Goal: Information Seeking & Learning: Compare options

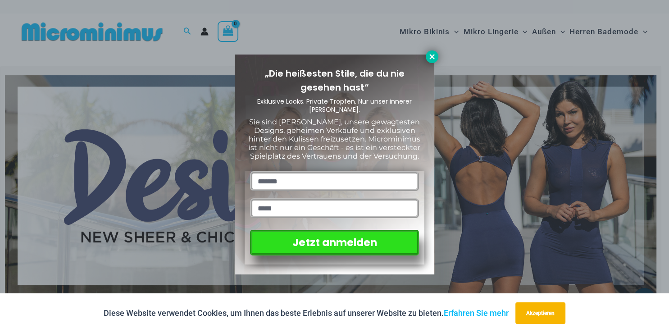
click at [429, 54] on icon at bounding box center [432, 57] width 8 height 8
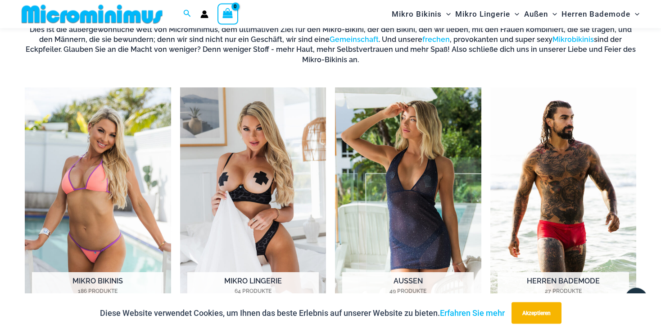
scroll to position [658, 0]
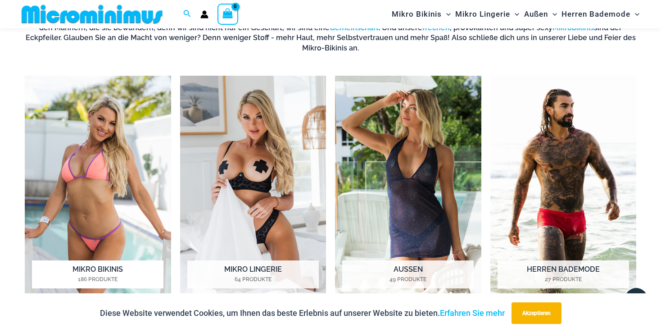
click at [102, 219] on img "Produkt besuchen Kategorie Micro Bikinis" at bounding box center [98, 189] width 146 height 226
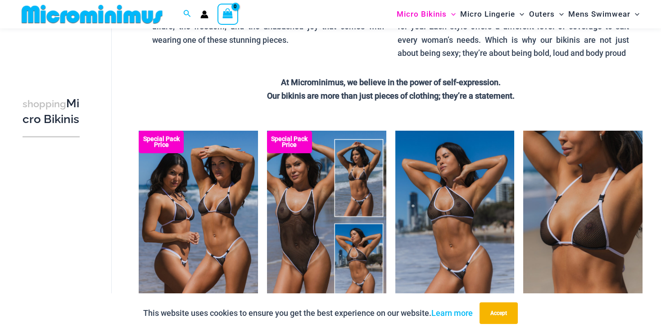
scroll to position [182, 0]
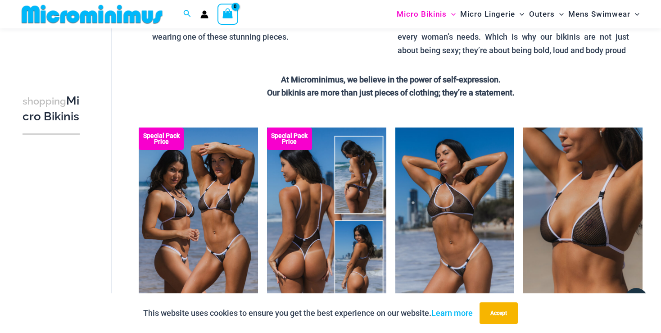
click at [290, 235] on img at bounding box center [326, 217] width 119 height 179
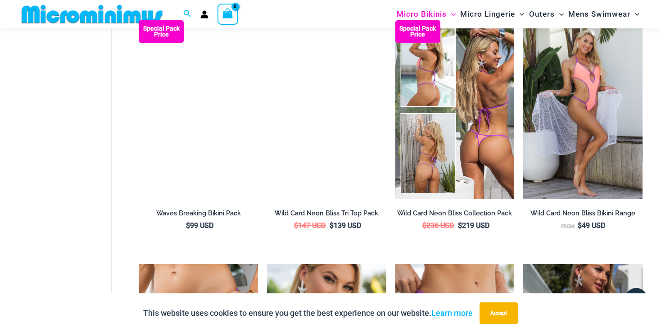
scroll to position [1514, 0]
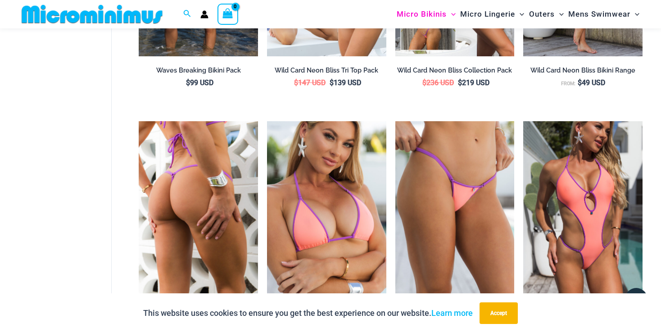
click at [204, 177] on img at bounding box center [198, 210] width 119 height 179
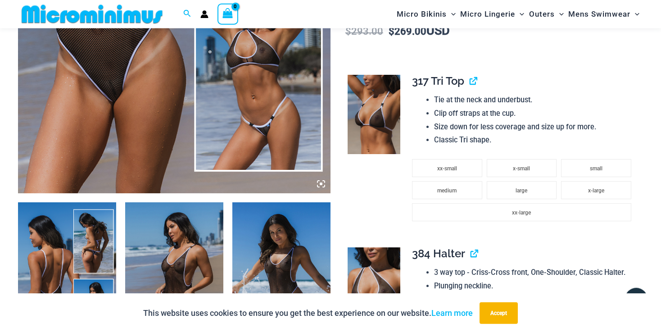
scroll to position [420, 0]
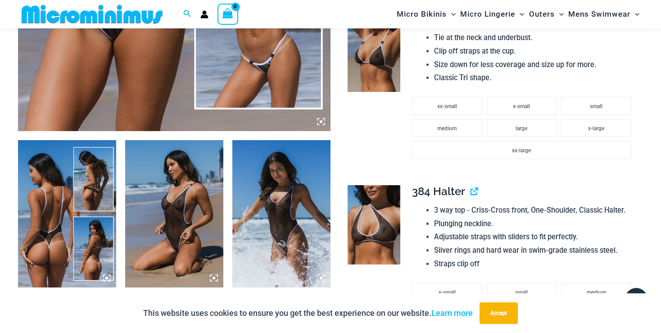
click at [179, 246] on img at bounding box center [174, 213] width 98 height 147
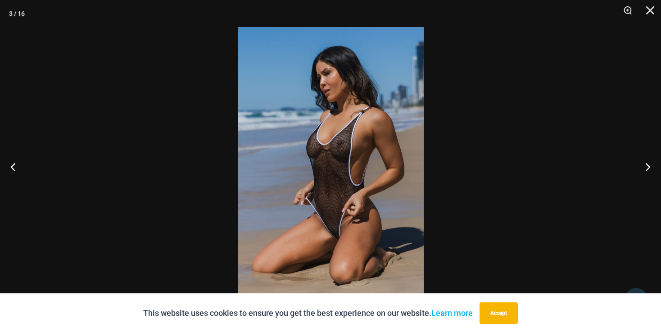
click at [534, 136] on div at bounding box center [330, 166] width 661 height 333
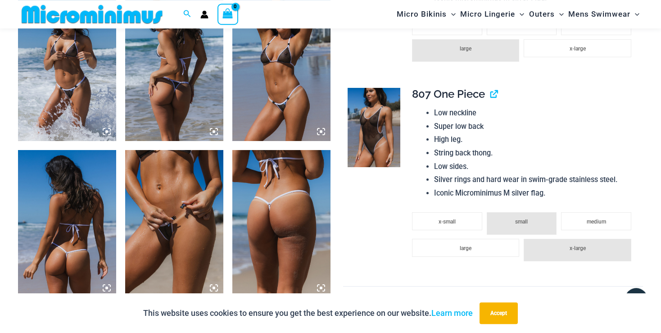
scroll to position [1039, 0]
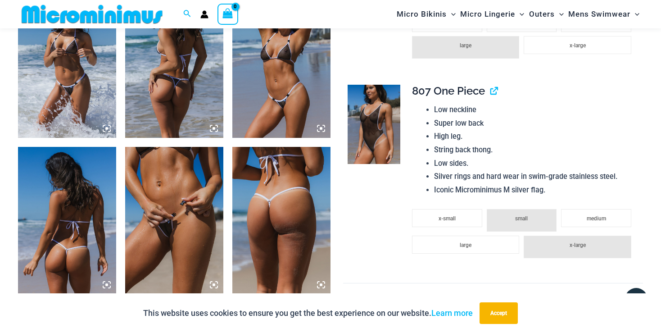
click at [159, 233] on img at bounding box center [174, 220] width 98 height 147
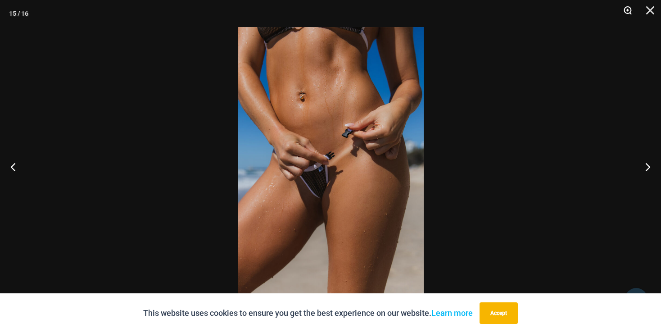
click at [628, 11] on button "Zoom" at bounding box center [625, 13] width 23 height 27
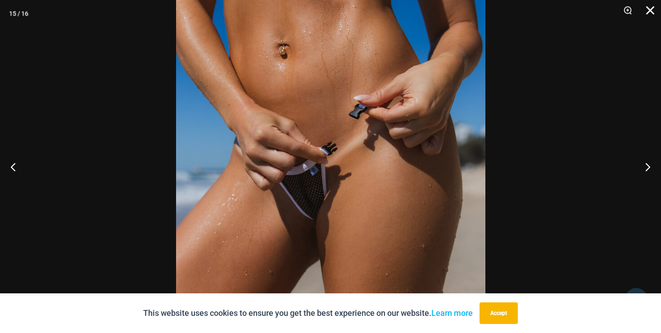
click at [652, 10] on button "Close" at bounding box center [647, 13] width 23 height 27
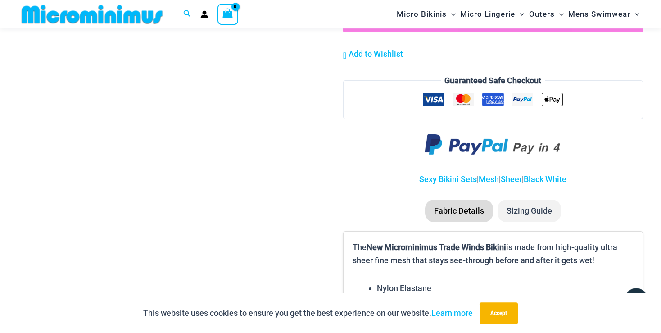
scroll to position [1419, 0]
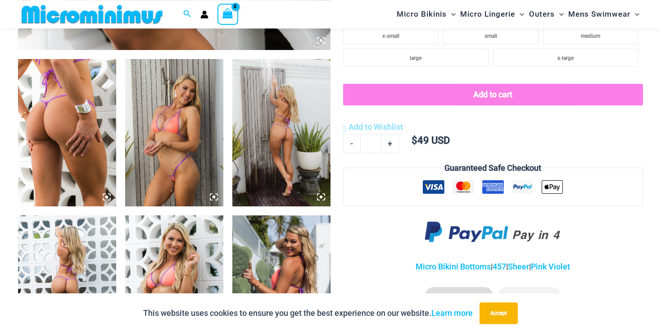
scroll to position [515, 0]
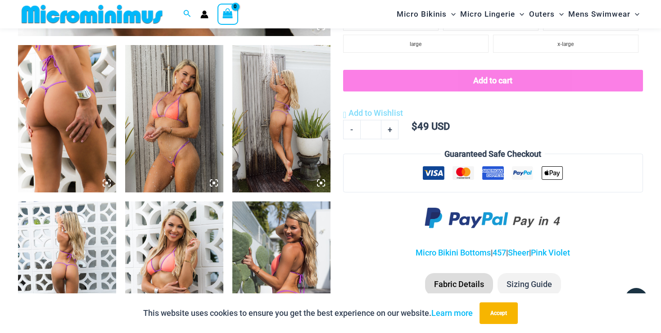
click at [189, 158] on img at bounding box center [174, 118] width 98 height 147
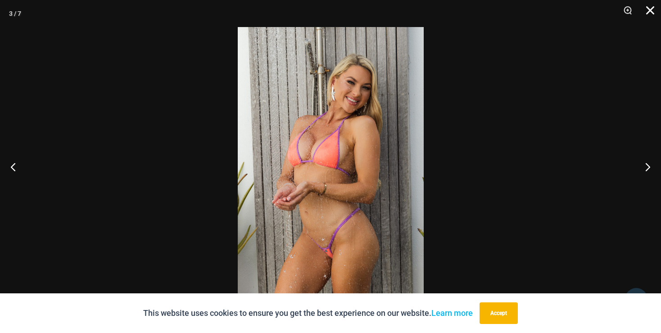
click at [652, 14] on button "Close" at bounding box center [647, 13] width 23 height 27
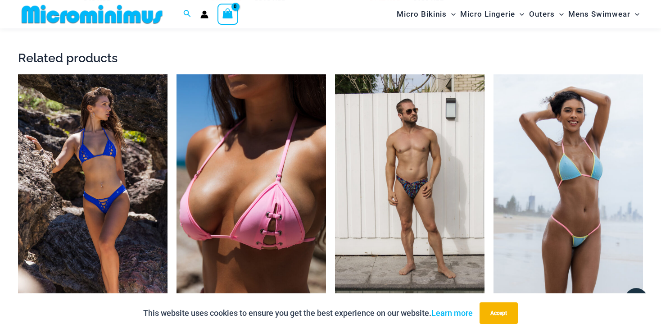
scroll to position [1277, 0]
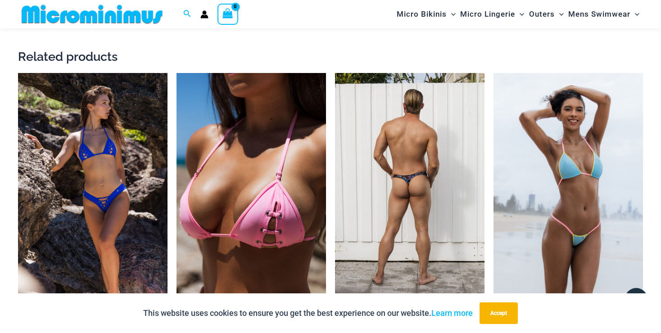
click at [415, 183] on img at bounding box center [410, 185] width 150 height 224
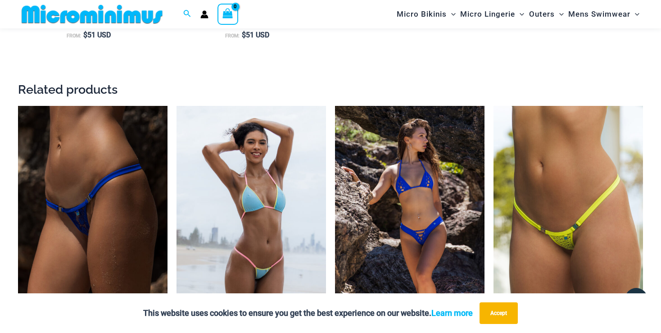
scroll to position [1138, 0]
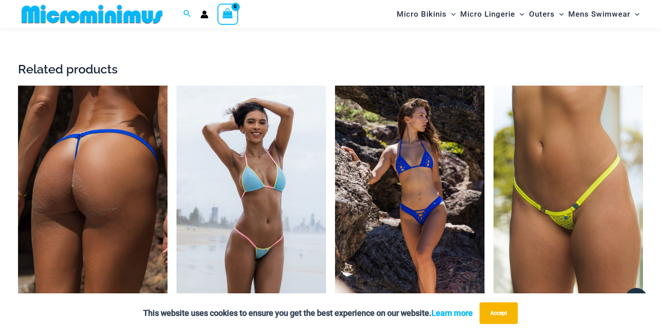
click at [77, 223] on img at bounding box center [93, 198] width 150 height 224
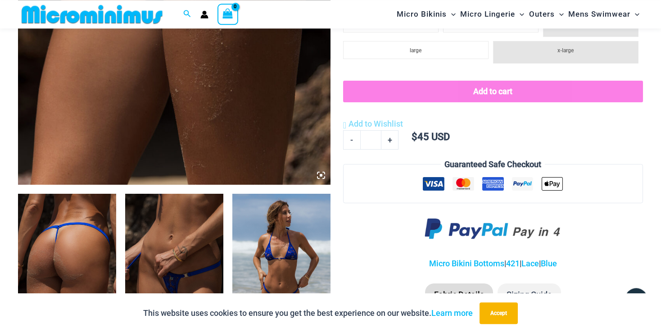
scroll to position [420, 0]
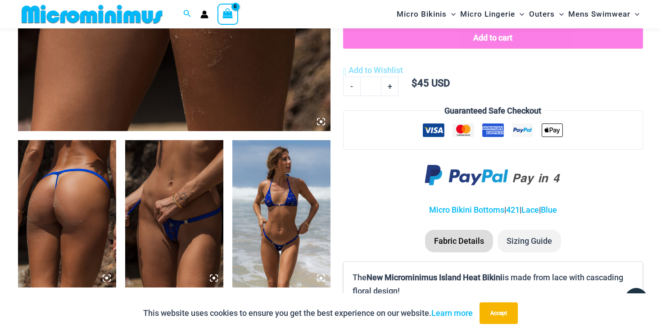
click at [171, 241] on img at bounding box center [174, 213] width 98 height 147
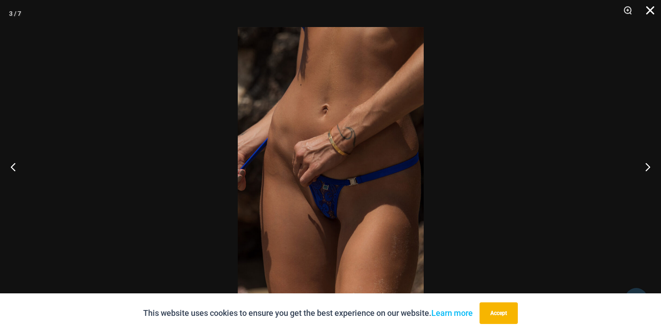
click at [649, 8] on button "Close" at bounding box center [647, 13] width 23 height 27
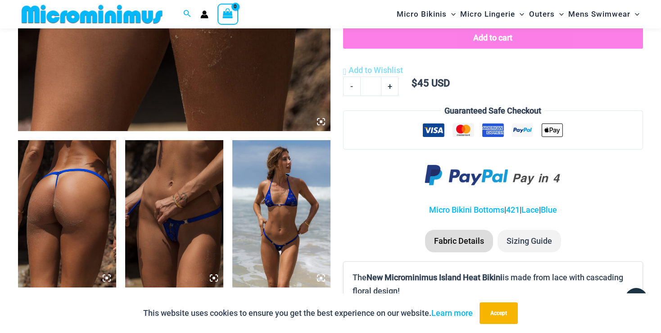
click at [279, 241] on img at bounding box center [282, 213] width 98 height 147
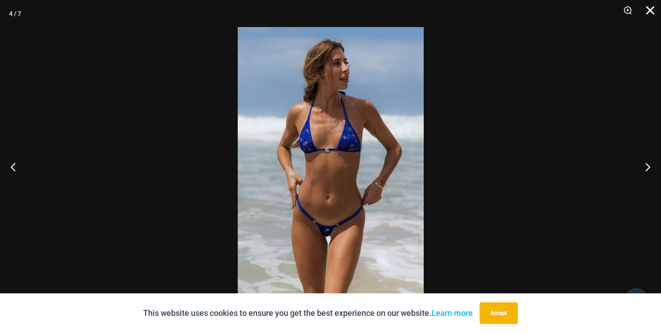
click at [652, 10] on button "Close" at bounding box center [647, 13] width 23 height 27
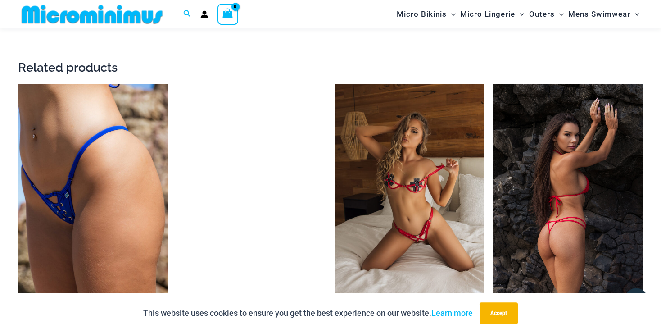
scroll to position [1514, 0]
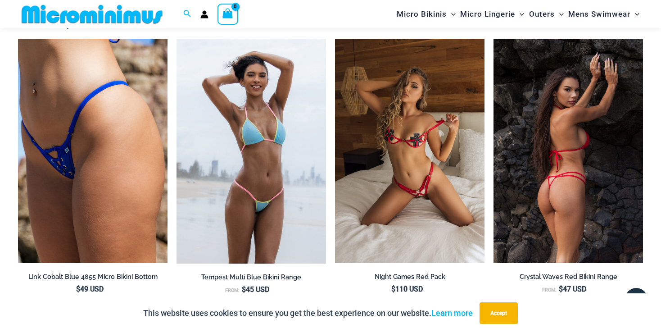
click at [583, 220] on img at bounding box center [569, 151] width 150 height 224
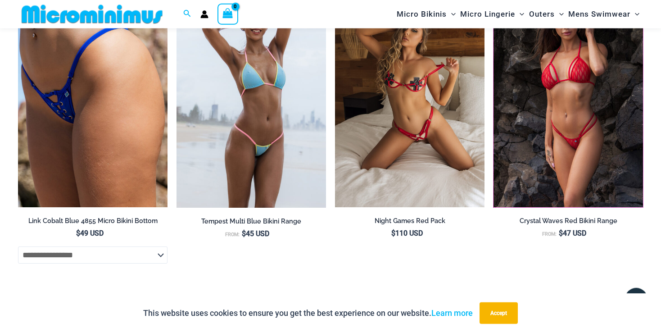
scroll to position [1752, 0]
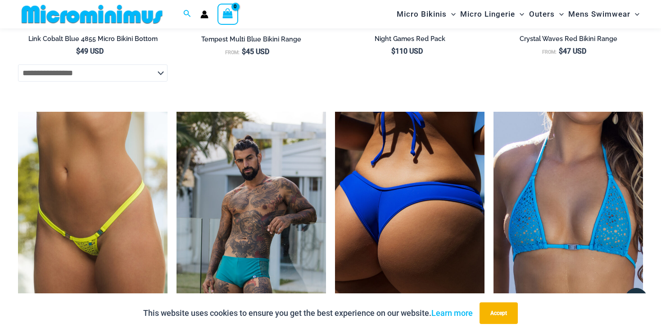
click at [368, 229] on img at bounding box center [410, 224] width 150 height 224
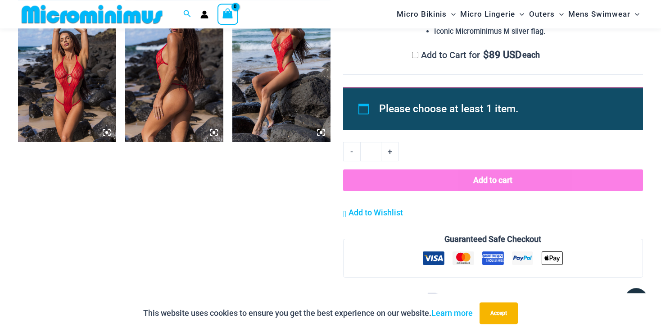
scroll to position [896, 0]
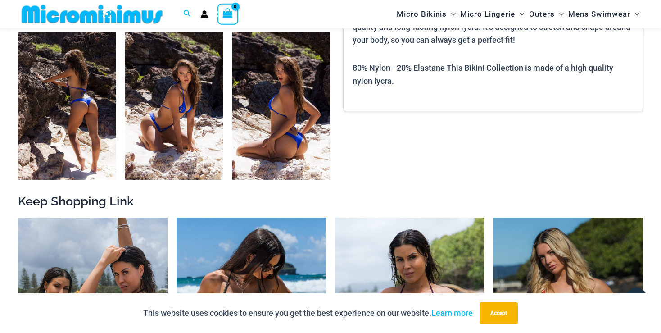
scroll to position [801, 0]
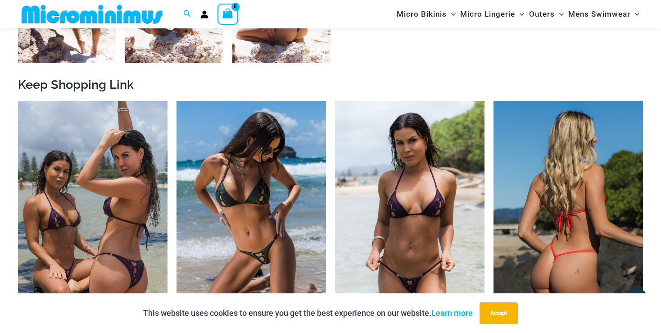
click at [554, 254] on img at bounding box center [569, 213] width 150 height 224
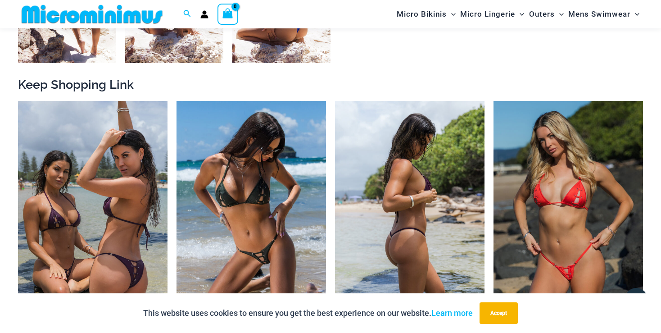
click at [415, 266] on img at bounding box center [410, 213] width 150 height 224
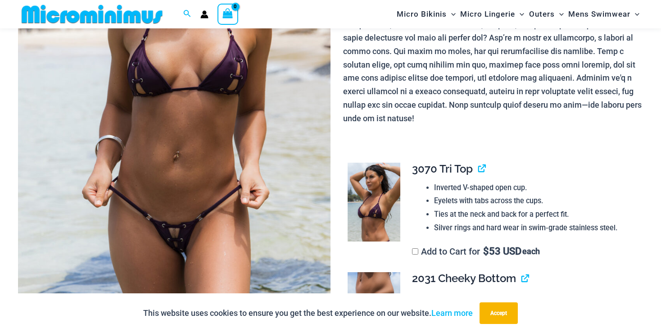
scroll to position [372, 0]
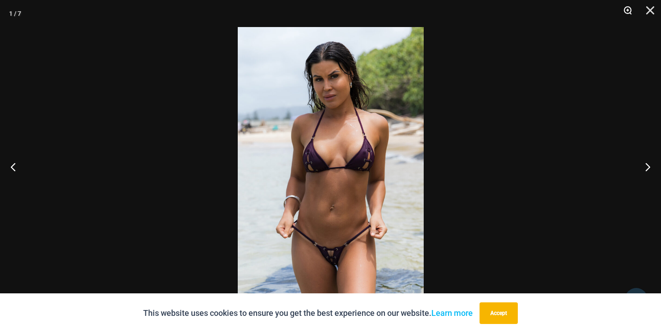
click at [628, 9] on button "Zoom" at bounding box center [625, 13] width 23 height 27
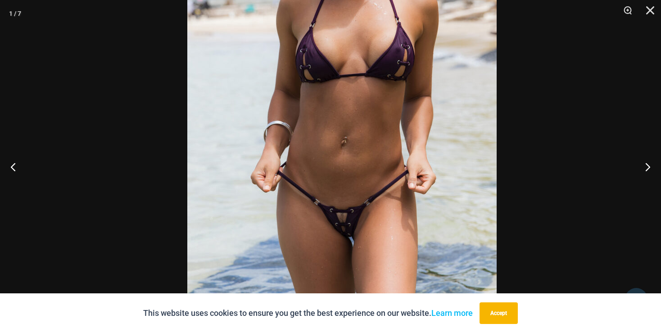
click at [411, 145] on img at bounding box center [342, 73] width 310 height 464
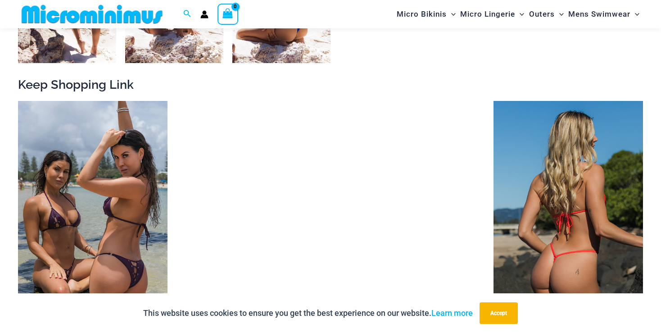
scroll to position [888, 0]
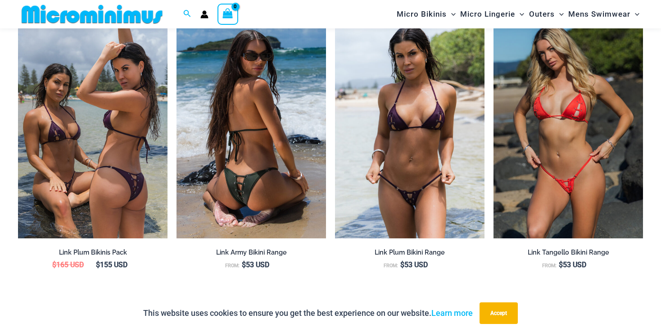
click at [260, 182] on img at bounding box center [252, 126] width 150 height 224
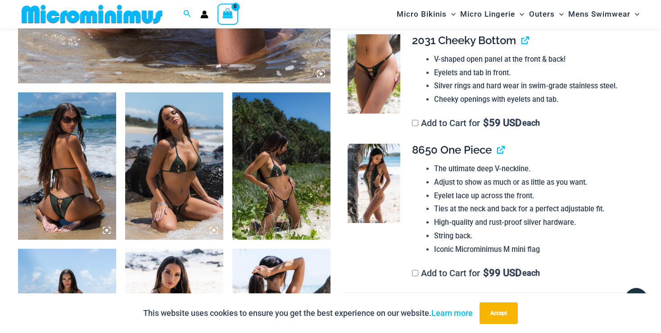
scroll to position [610, 0]
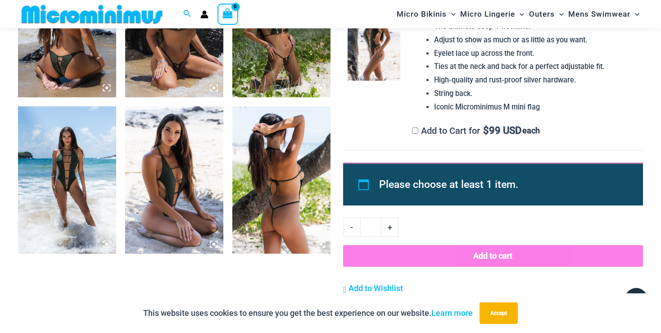
click at [62, 196] on img at bounding box center [67, 179] width 98 height 147
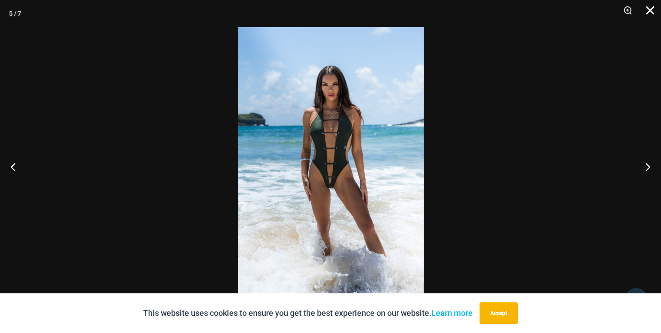
click at [649, 10] on button "Close" at bounding box center [647, 13] width 23 height 27
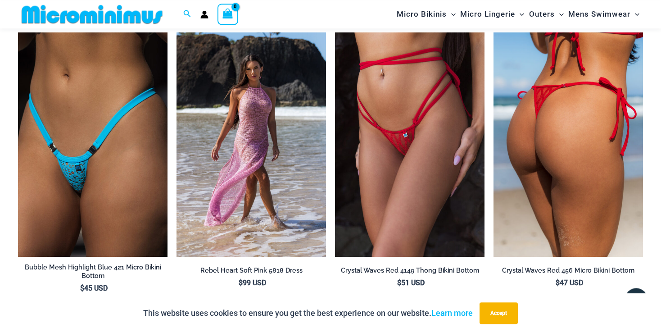
scroll to position [1800, 0]
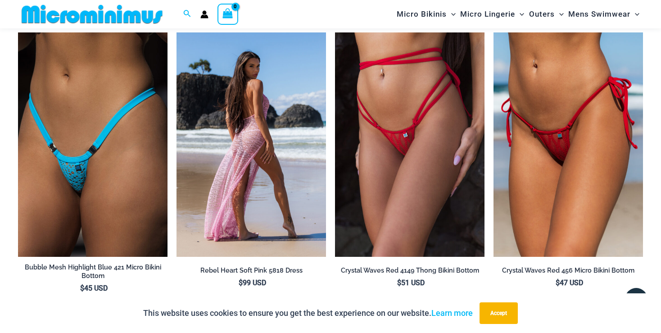
click at [261, 158] on img at bounding box center [252, 144] width 150 height 224
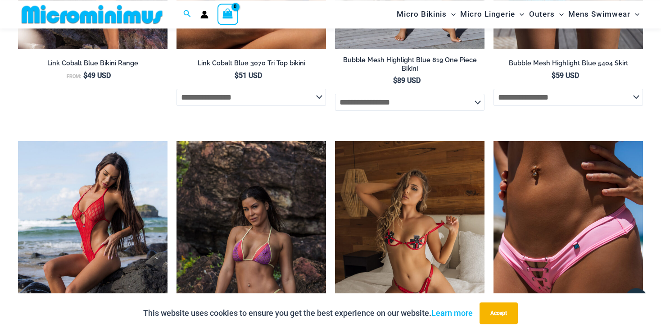
scroll to position [1134, 0]
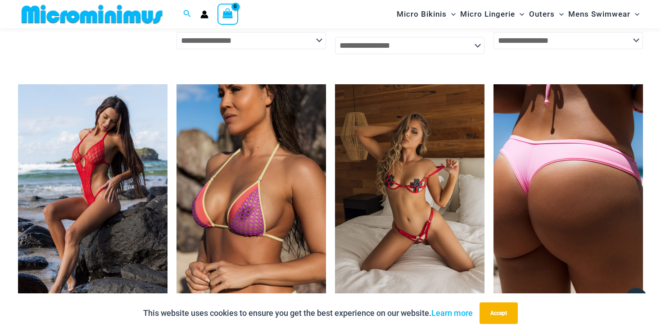
click at [568, 207] on img at bounding box center [569, 196] width 150 height 224
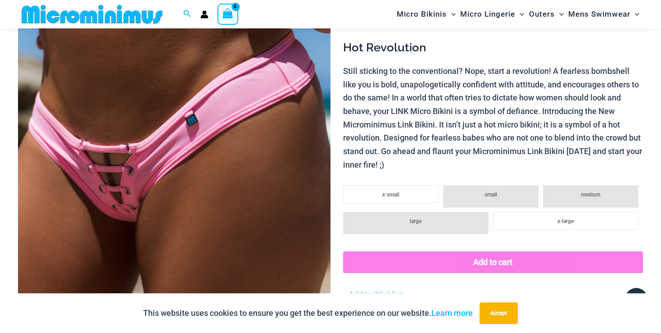
scroll to position [372, 0]
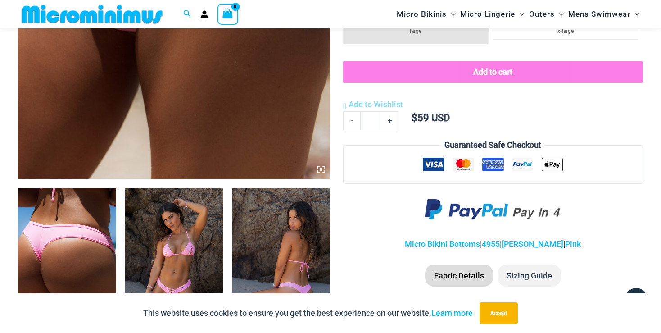
click at [177, 242] on img at bounding box center [174, 261] width 98 height 147
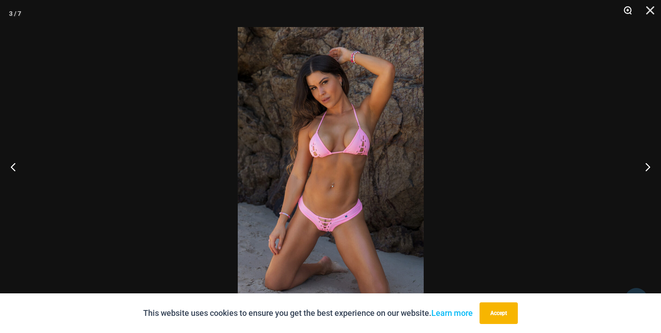
click at [630, 7] on button "Zoom" at bounding box center [625, 13] width 23 height 27
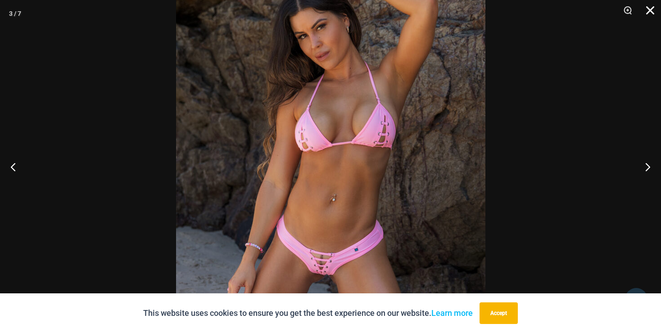
click at [653, 9] on button "Close" at bounding box center [647, 13] width 23 height 27
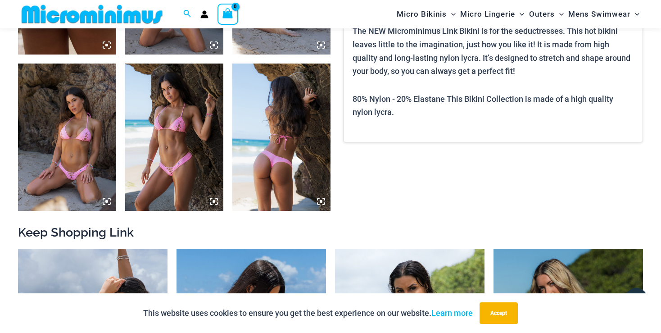
scroll to position [848, 0]
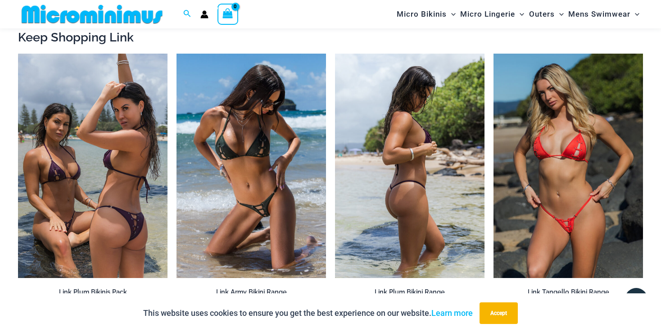
click at [428, 197] on img at bounding box center [410, 166] width 150 height 224
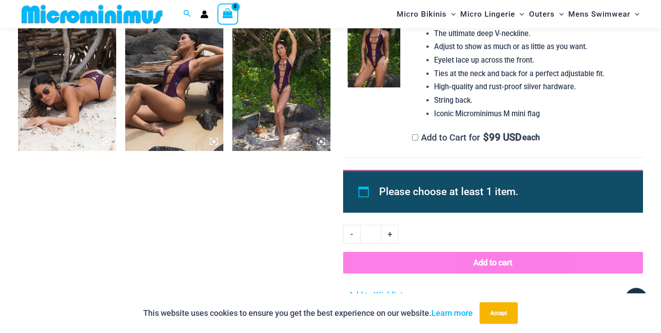
scroll to position [706, 0]
